Goal: Task Accomplishment & Management: Use online tool/utility

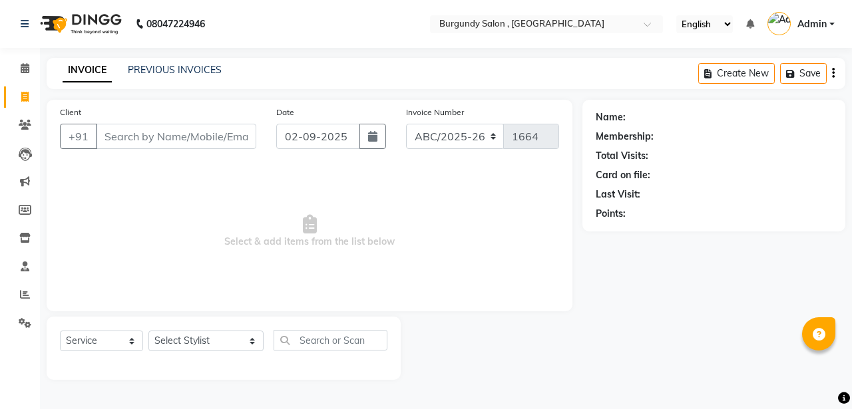
select select "service"
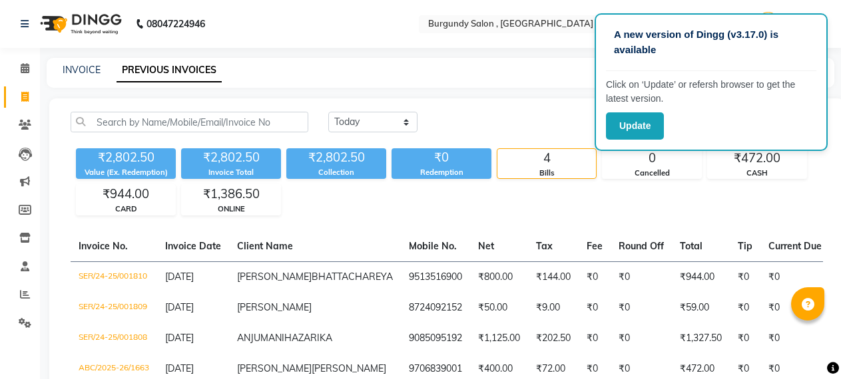
select select "[DATE]"
click at [69, 68] on link "INVOICE" at bounding box center [82, 70] width 38 height 12
select select "service"
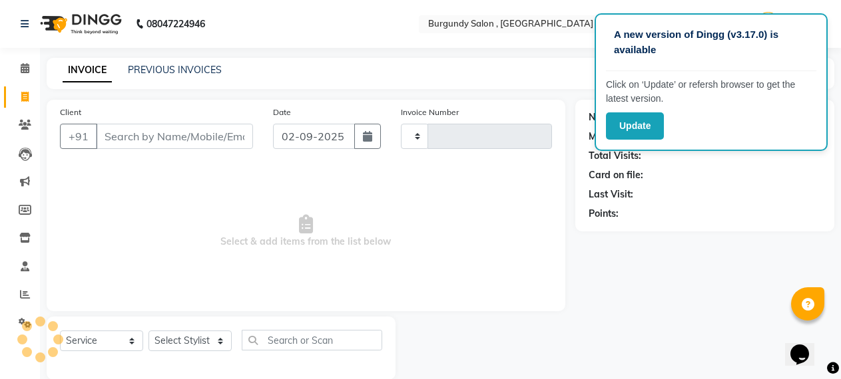
type input "1664"
select select "5345"
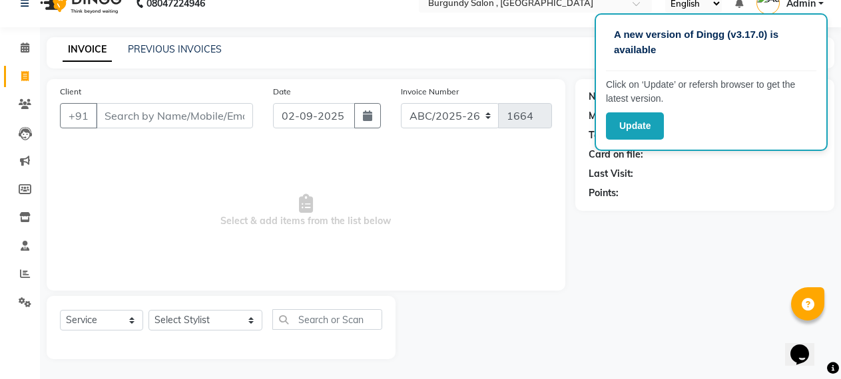
click at [228, 201] on span "Select & add items from the list below" at bounding box center [306, 210] width 492 height 133
click at [650, 128] on button "Update" at bounding box center [635, 125] width 58 height 27
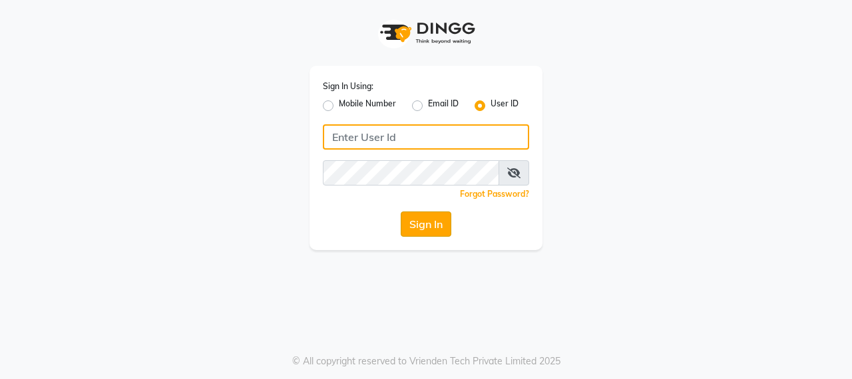
type input "burgundy"
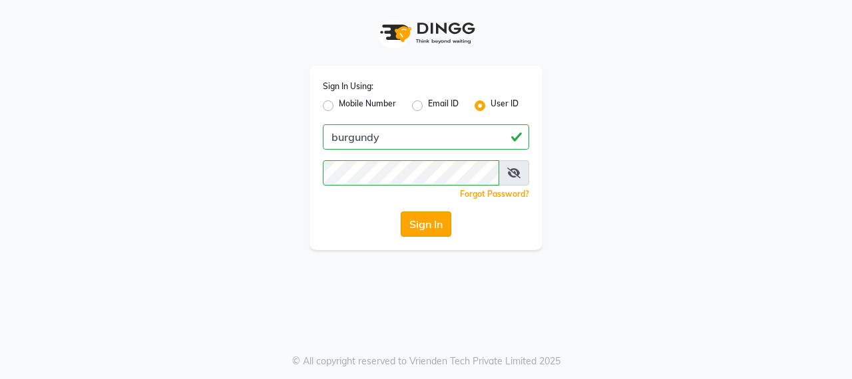
click at [427, 234] on button "Sign In" at bounding box center [426, 224] width 51 height 25
click at [427, 234] on div "Sign In" at bounding box center [426, 224] width 206 height 25
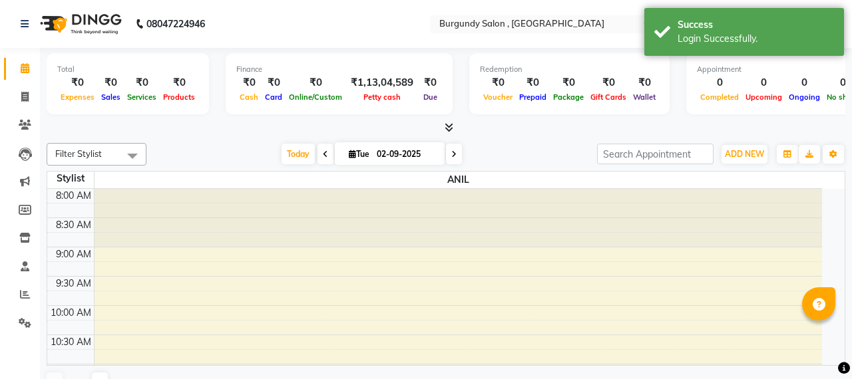
select select "en"
